Goal: Task Accomplishment & Management: Use online tool/utility

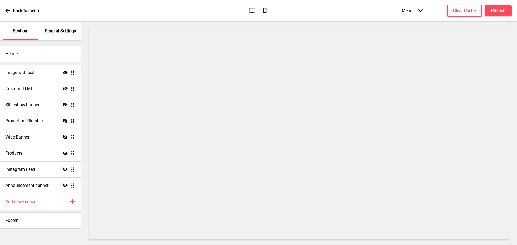
click at [419, 10] on icon at bounding box center [420, 10] width 5 height 3
click at [56, 31] on p "General Settings" at bounding box center [60, 31] width 31 height 6
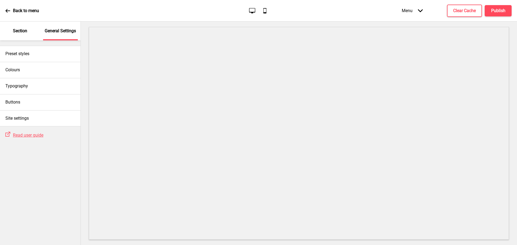
click at [6, 9] on icon at bounding box center [7, 10] width 5 height 5
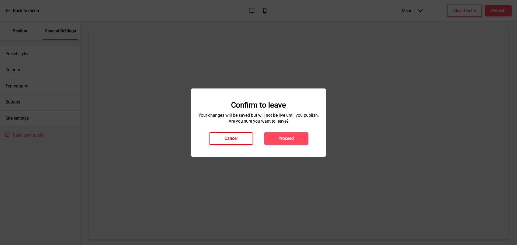
click at [230, 137] on h4 "Cancel" at bounding box center [231, 139] width 13 height 6
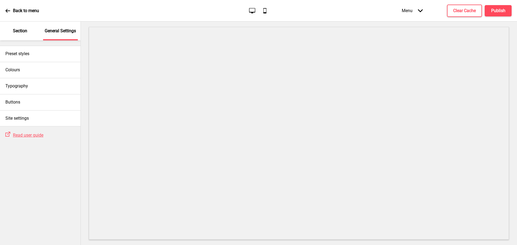
click at [26, 30] on p "Section" at bounding box center [20, 31] width 14 height 6
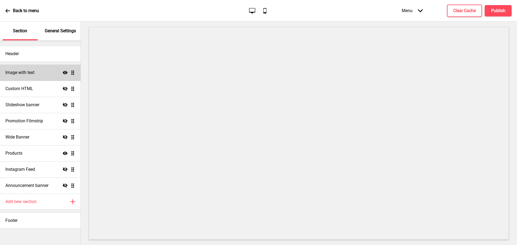
click at [24, 72] on h4 "Image with text" at bounding box center [19, 73] width 29 height 6
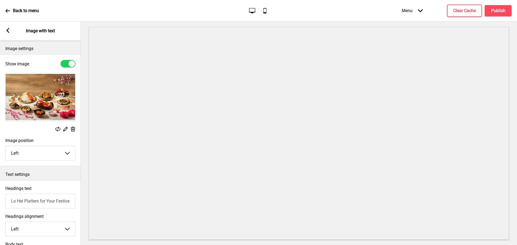
click at [9, 32] on rect at bounding box center [7, 30] width 5 height 5
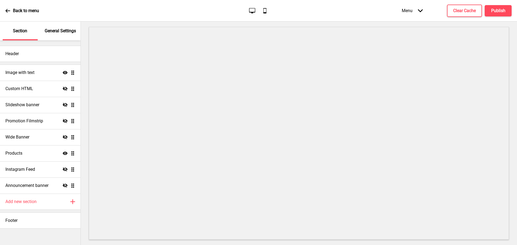
click at [59, 33] on p "General Settings" at bounding box center [60, 31] width 31 height 6
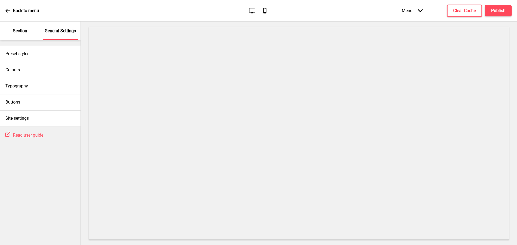
click at [26, 34] on div "Section" at bounding box center [20, 31] width 35 height 19
